Goal: Task Accomplishment & Management: Manage account settings

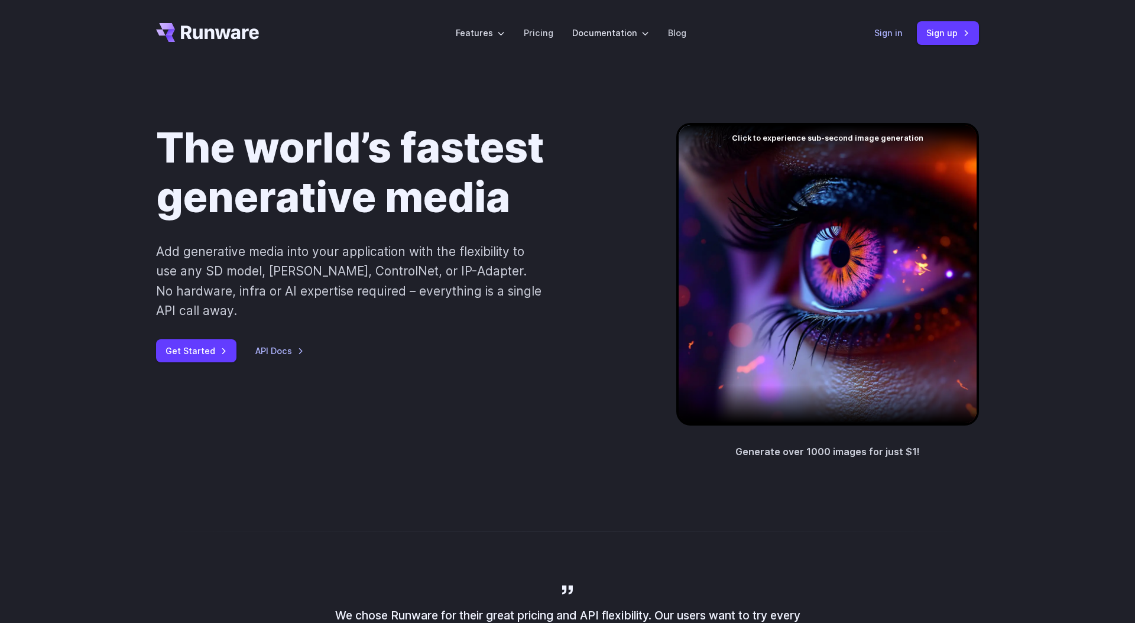
click at [889, 37] on link "Sign in" at bounding box center [889, 33] width 28 height 14
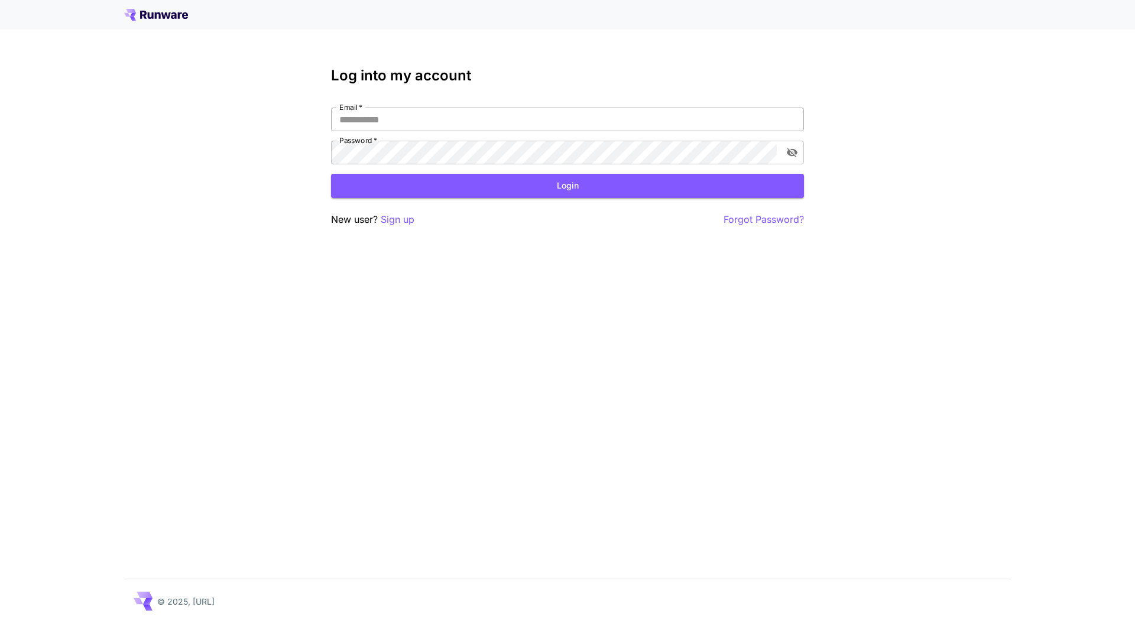
click at [549, 118] on input "Email   *" at bounding box center [567, 120] width 473 height 24
click at [784, 125] on input "Email   *" at bounding box center [567, 120] width 473 height 24
click at [0, 623] on com-1password-button at bounding box center [0, 623] width 0 height 0
type input "**********"
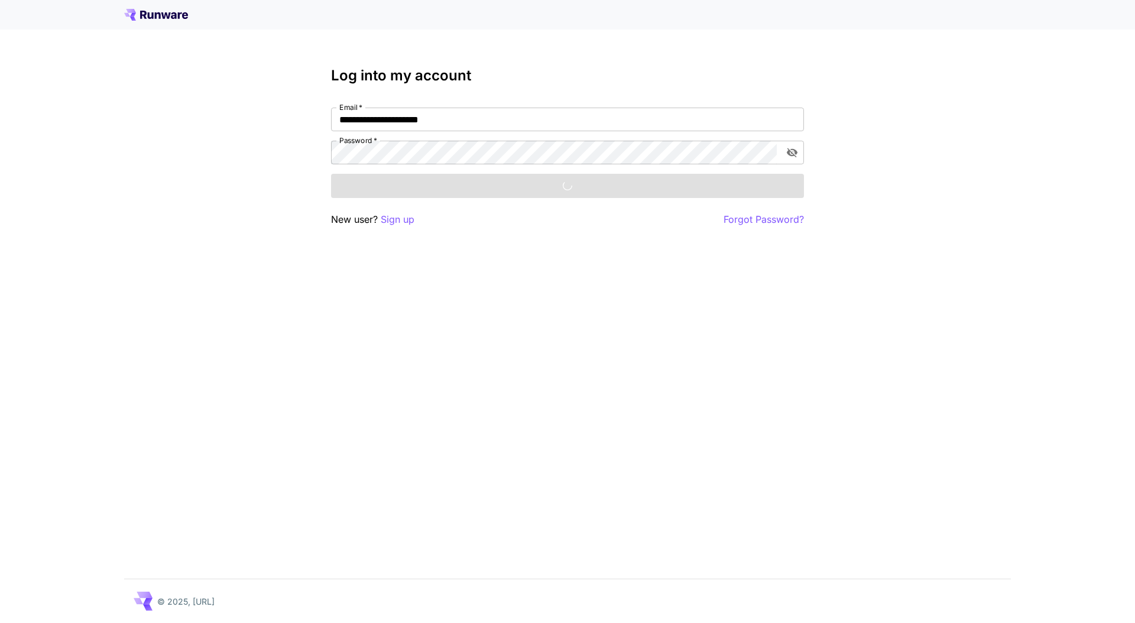
click at [436, 191] on div "Login" at bounding box center [567, 186] width 473 height 24
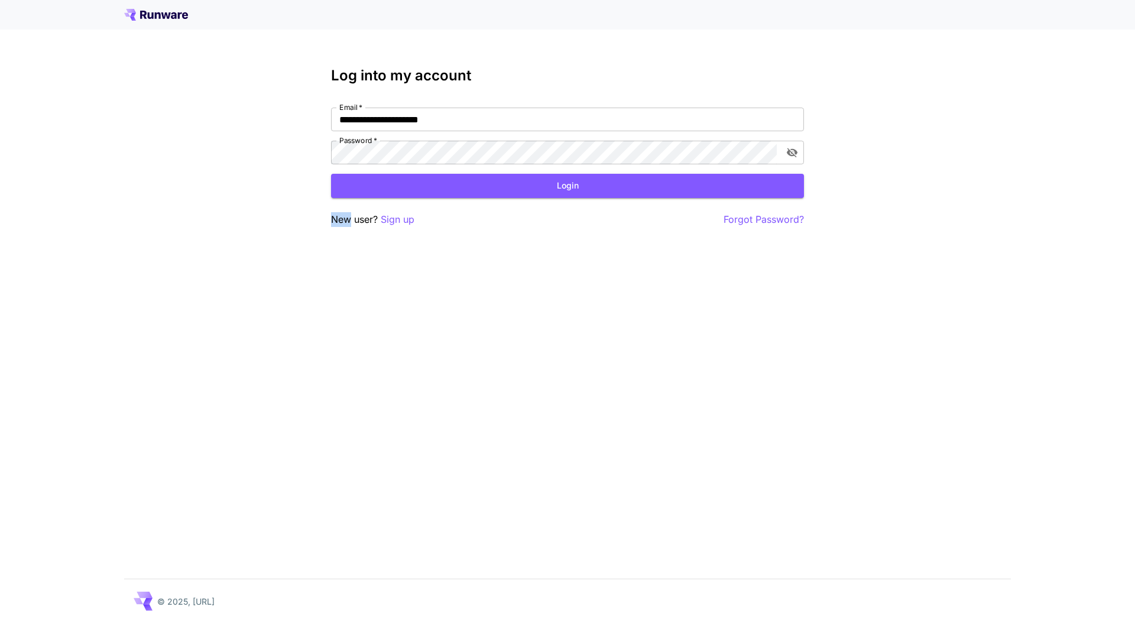
click at [436, 190] on button "Login" at bounding box center [567, 186] width 473 height 24
